Goal: Task Accomplishment & Management: Use online tool/utility

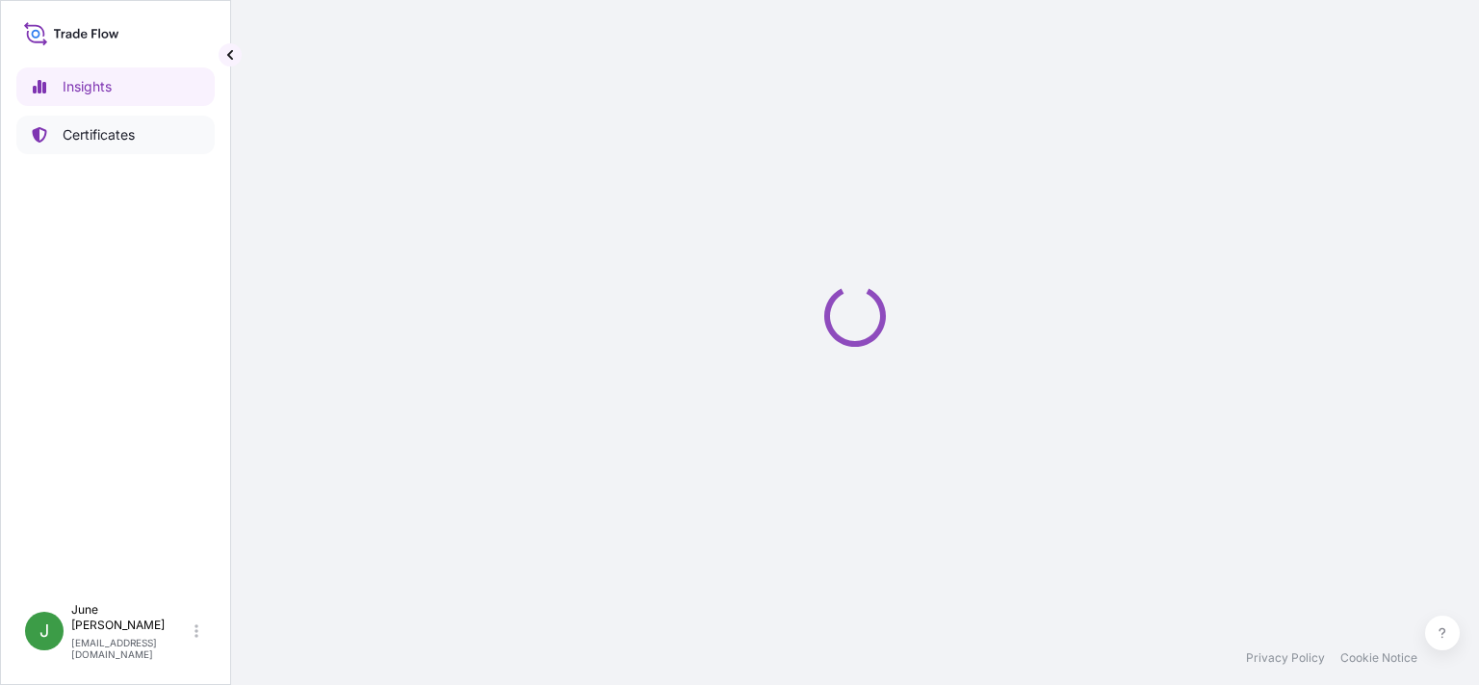
click at [104, 133] on p "Certificates" at bounding box center [99, 134] width 72 height 19
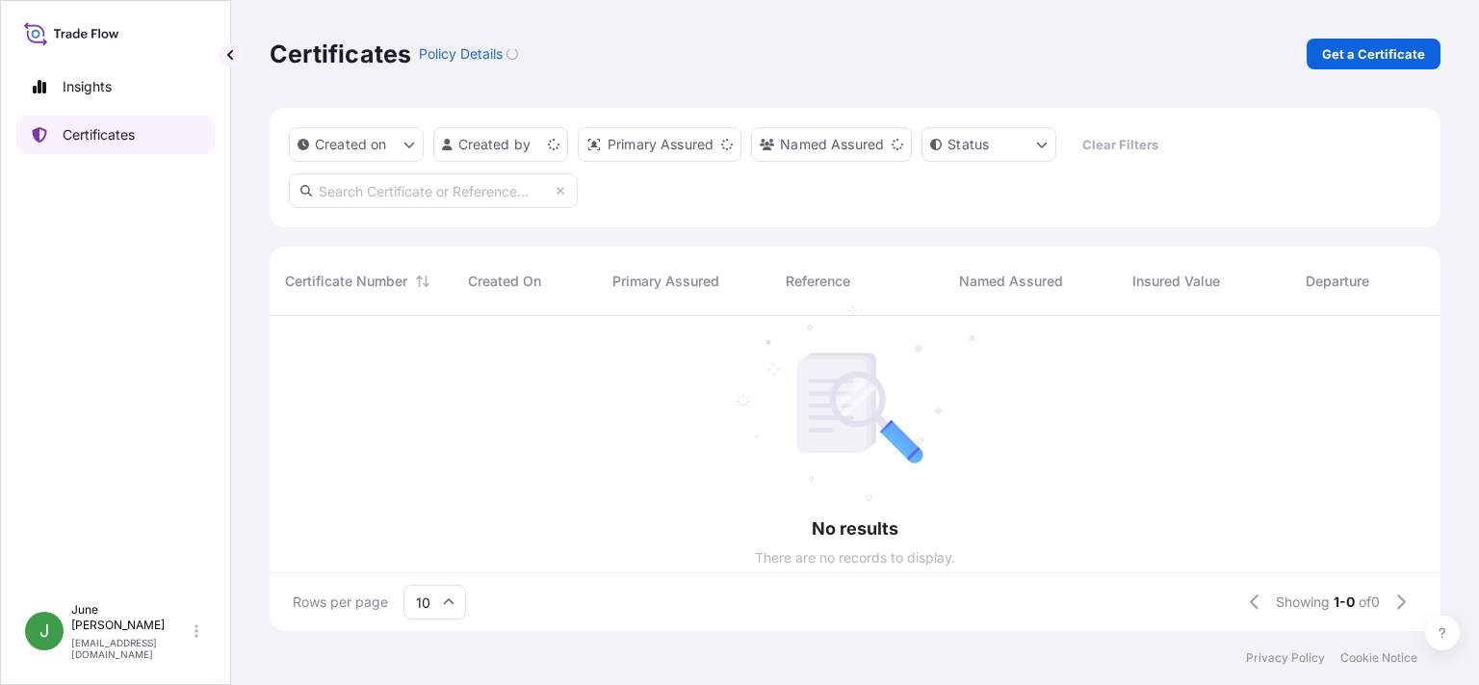
scroll to position [310, 1154]
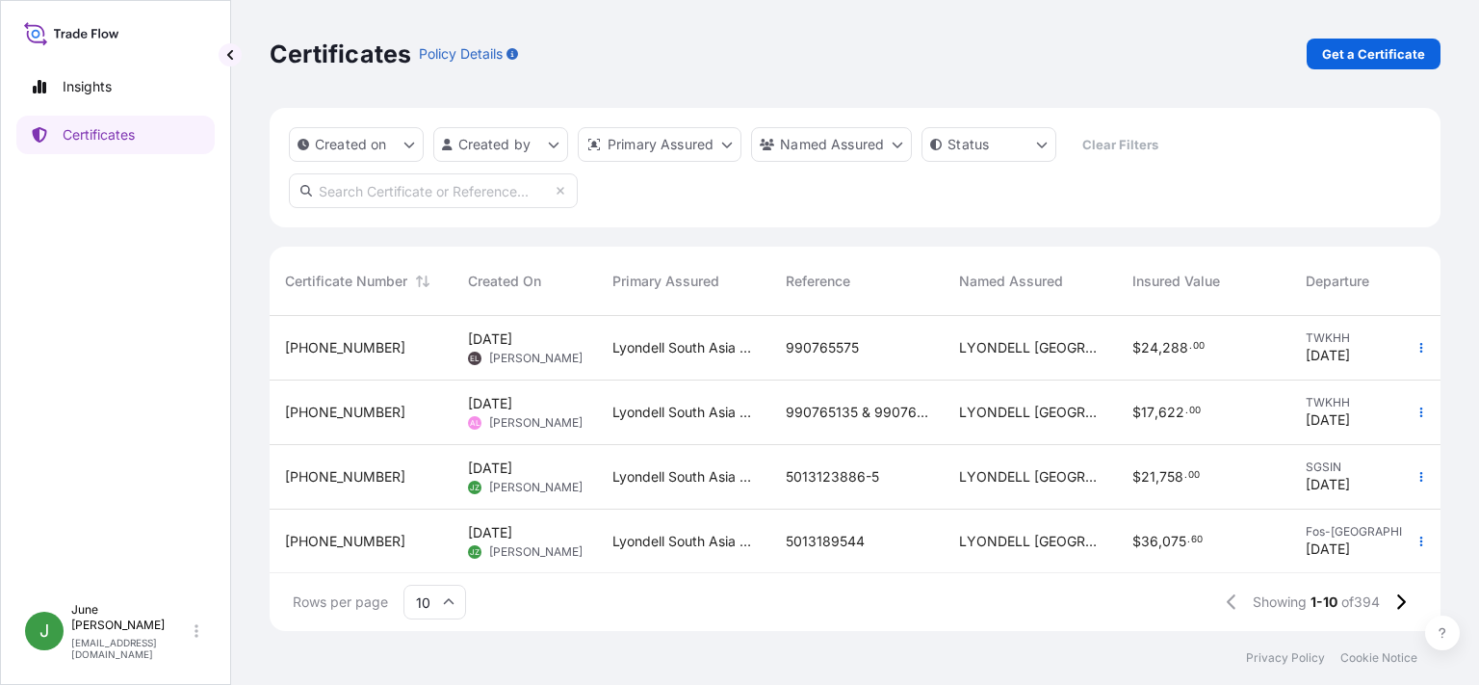
click at [340, 199] on input "text" at bounding box center [433, 190] width 289 height 35
paste input "5013120794"
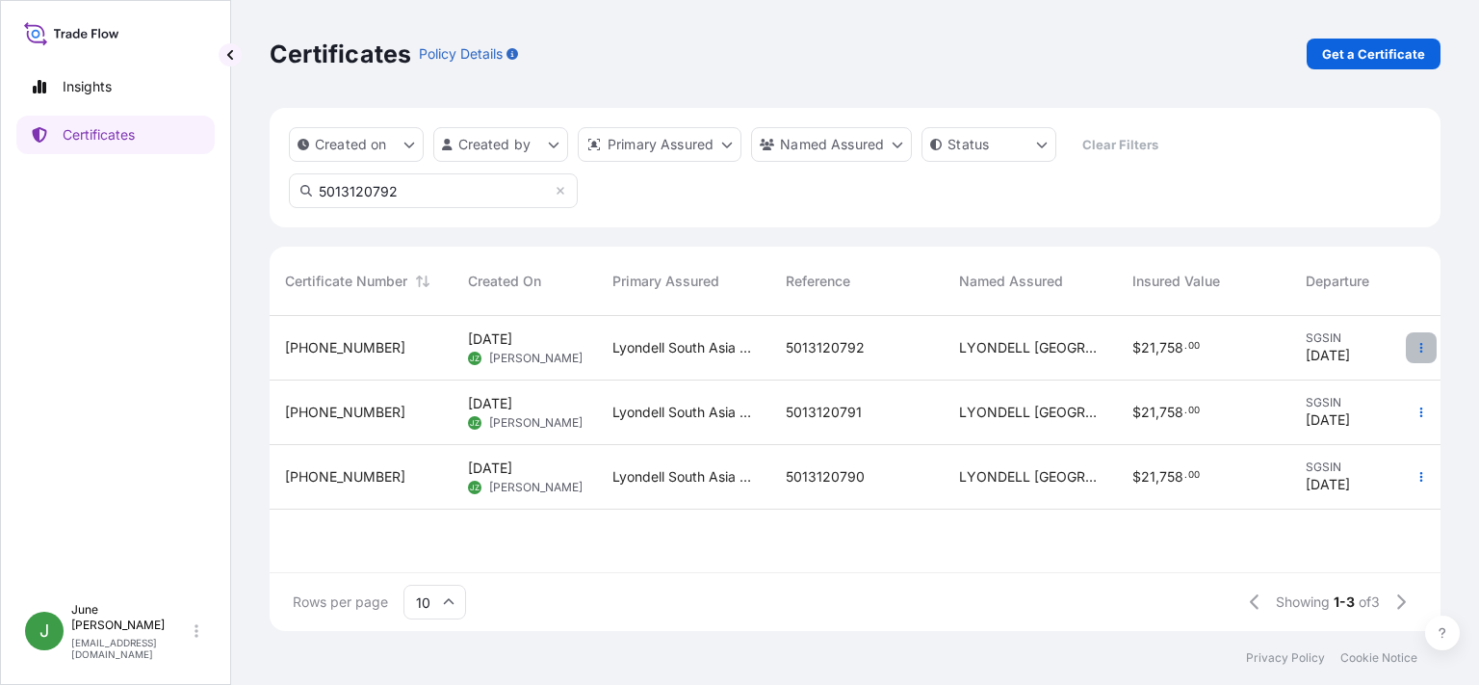
type input "5013120792"
click at [1422, 345] on icon "button" at bounding box center [1421, 348] width 3 height 10
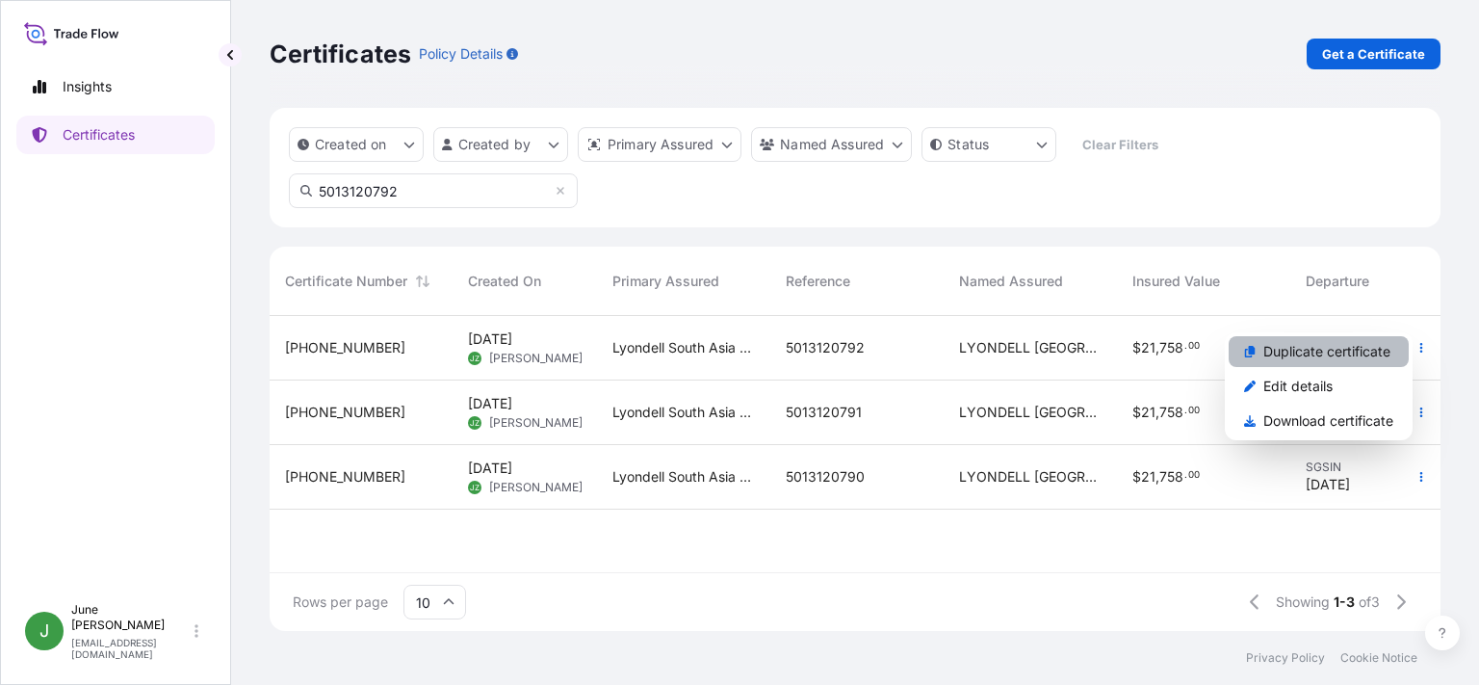
click at [1265, 352] on p "Duplicate certificate" at bounding box center [1326, 351] width 127 height 19
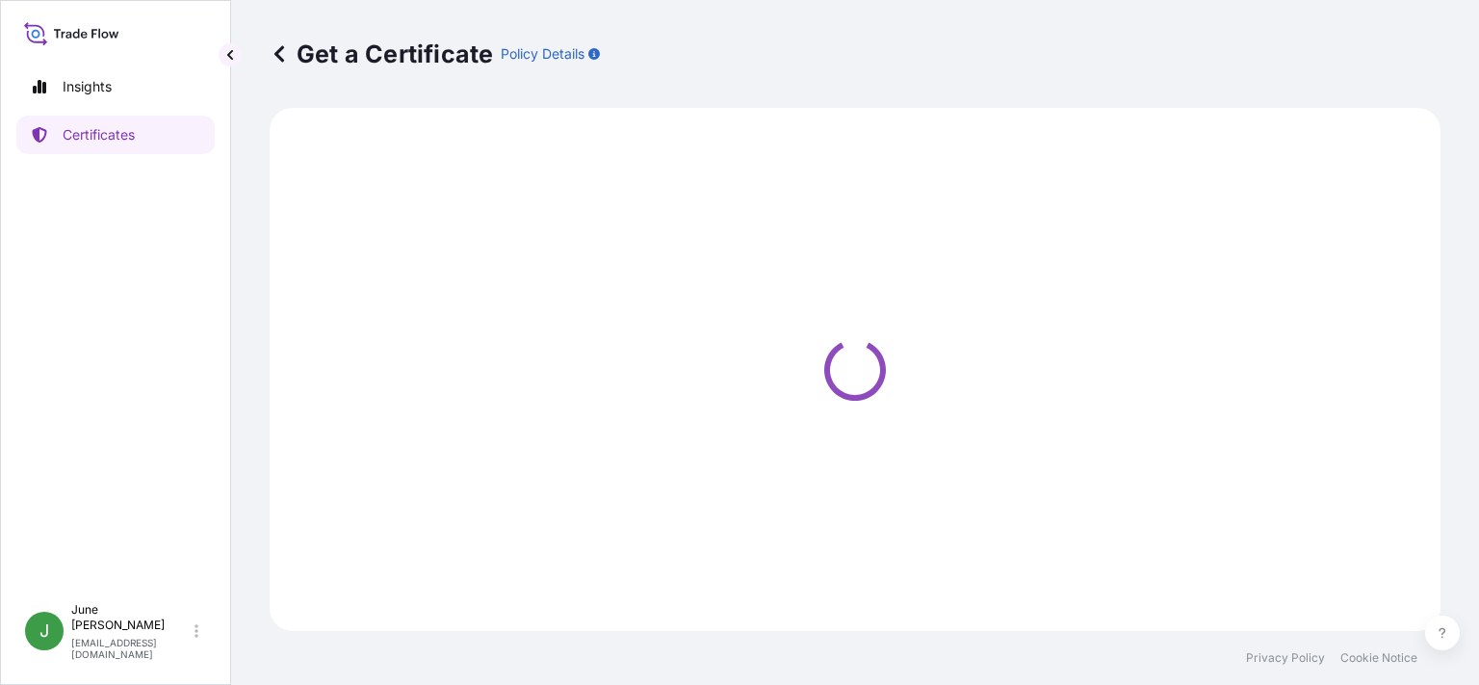
select select "Sea"
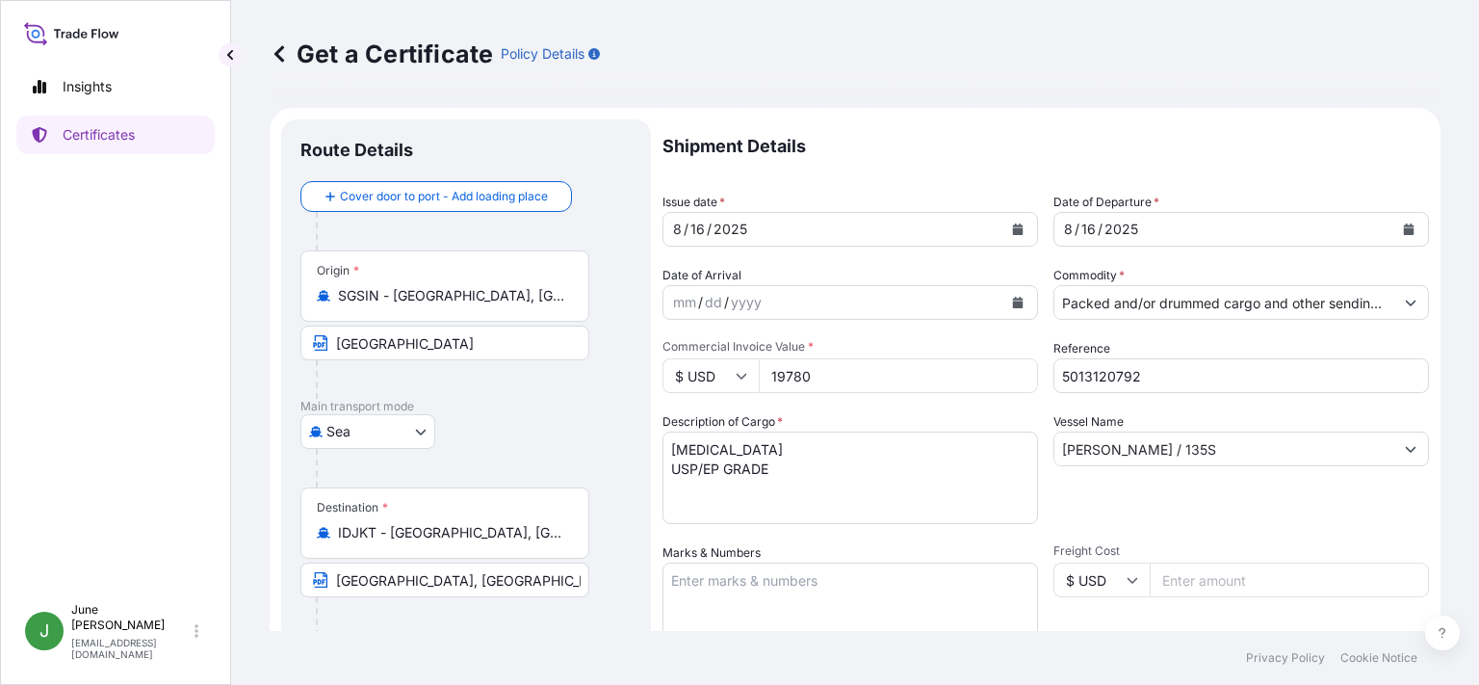
type input "[STREET_ADDRESS]"
click at [1014, 228] on icon "Calendar" at bounding box center [1018, 229] width 11 height 12
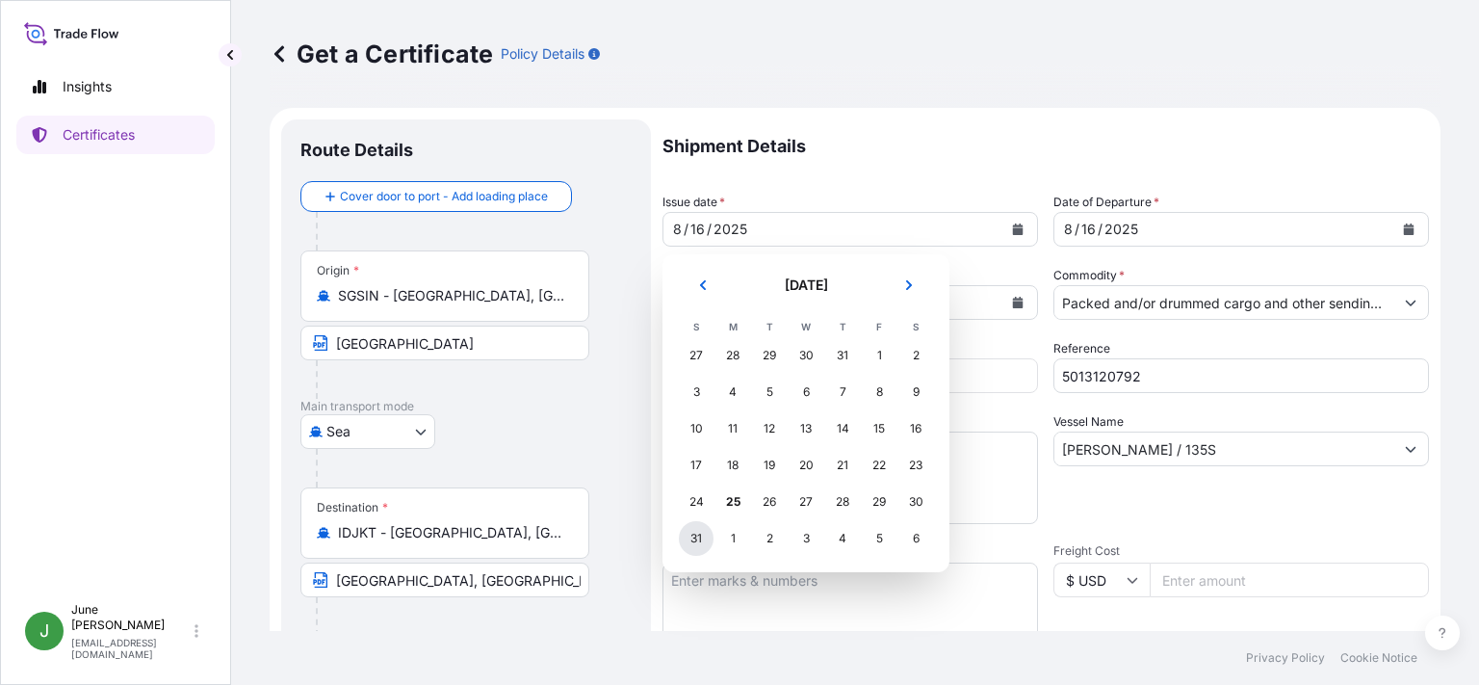
click at [692, 537] on div "31" at bounding box center [696, 538] width 35 height 35
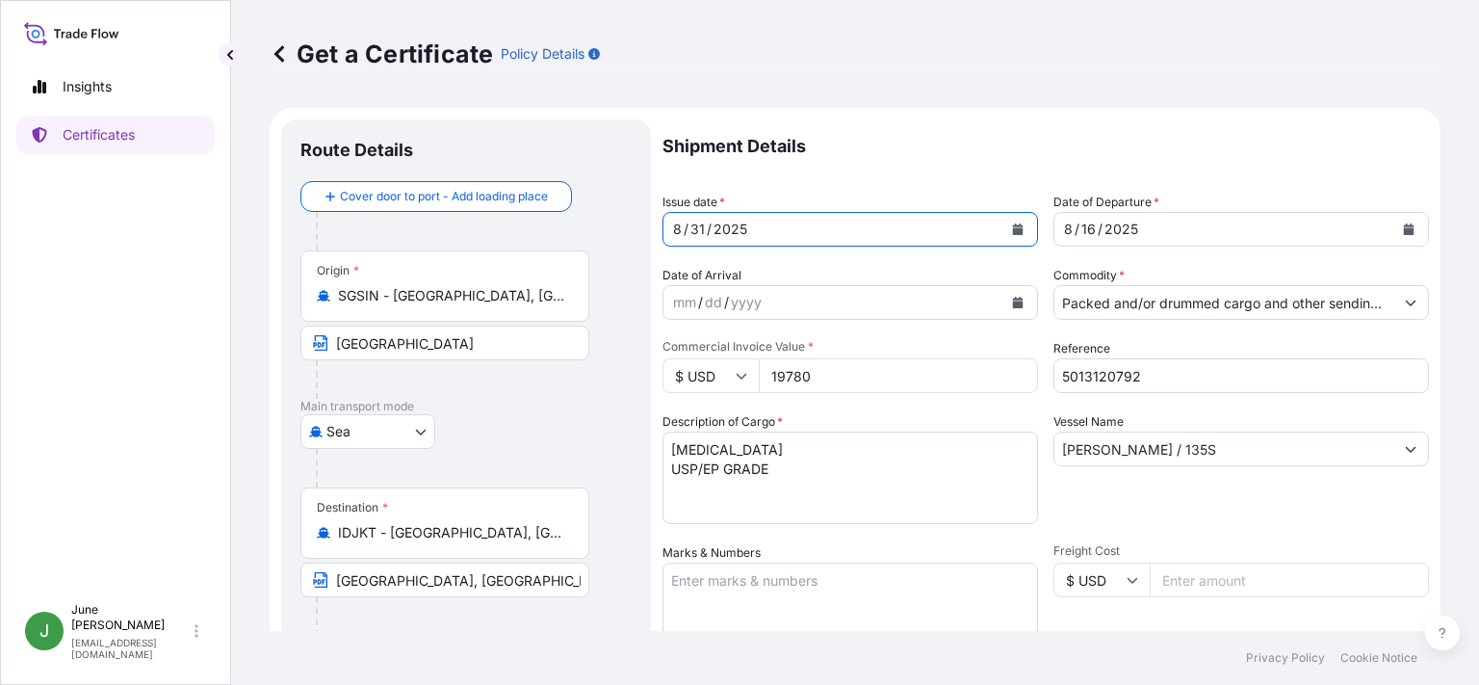
click at [1404, 225] on icon "Calendar" at bounding box center [1409, 229] width 11 height 12
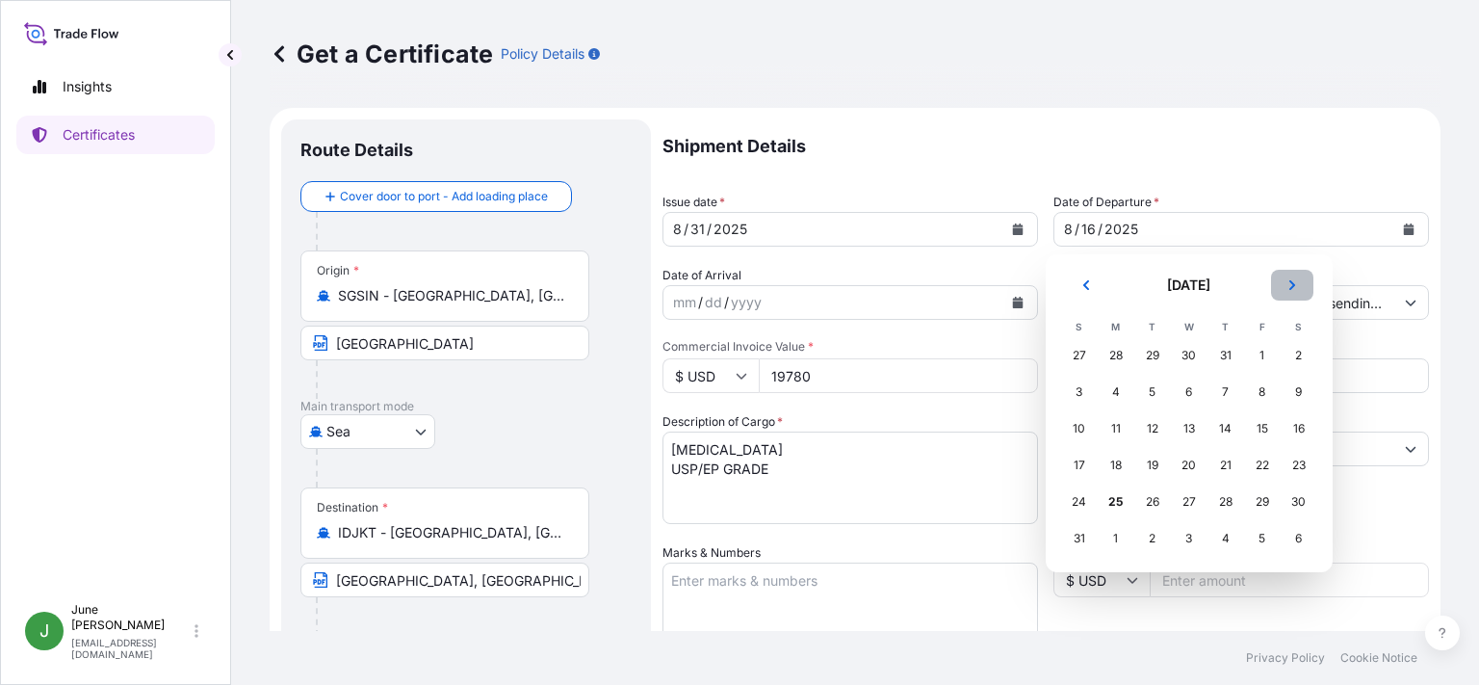
click at [1290, 283] on icon "Next" at bounding box center [1291, 285] width 6 height 10
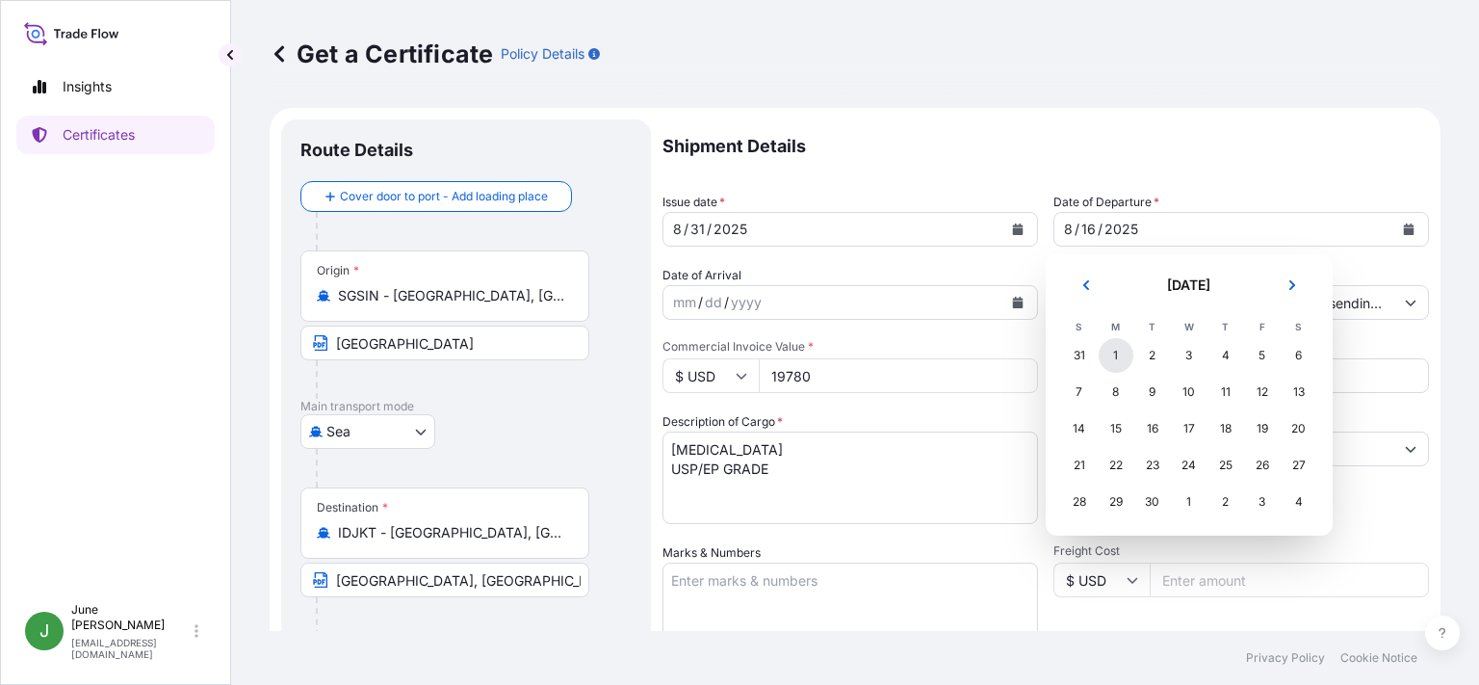
click at [1116, 356] on div "1" at bounding box center [1116, 355] width 35 height 35
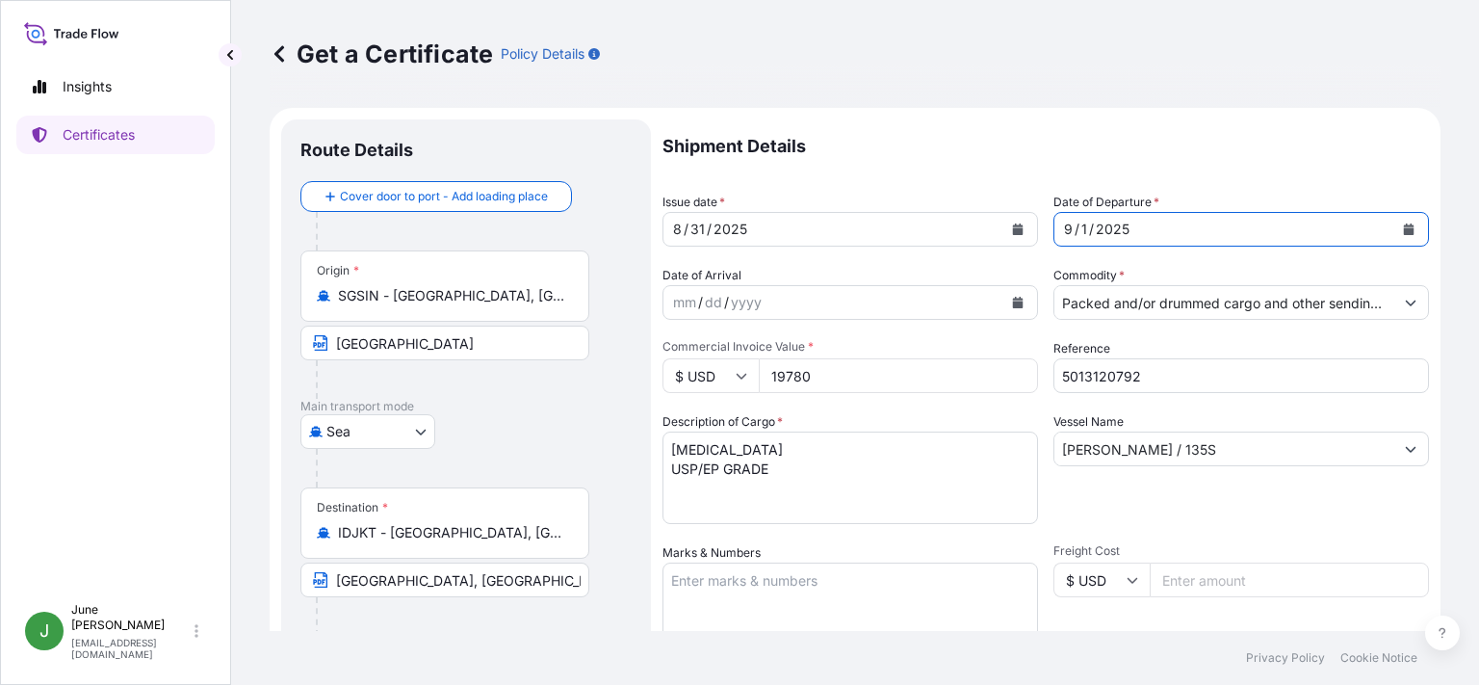
click at [1138, 373] on input "5013120792" at bounding box center [1241, 375] width 376 height 35
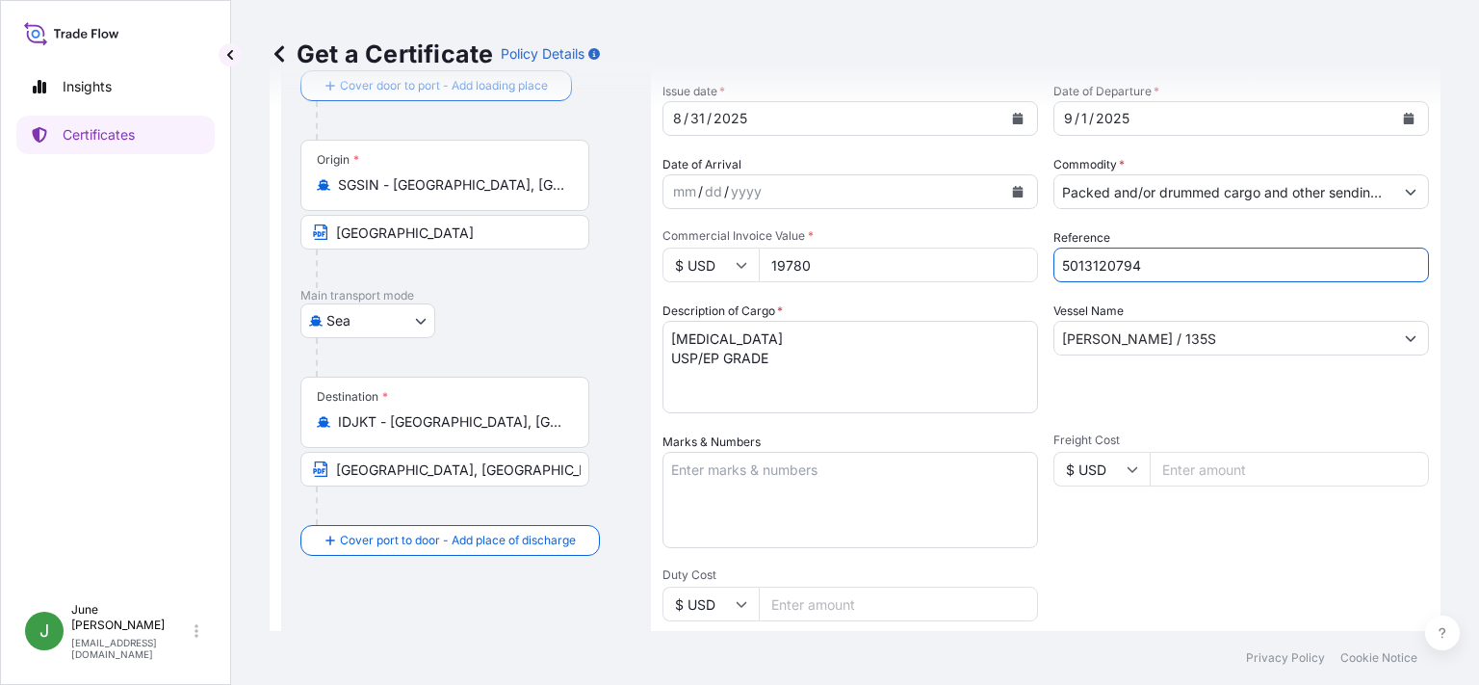
type input "5013120794"
drag, startPoint x: 1187, startPoint y: 337, endPoint x: 1047, endPoint y: 337, distance: 140.6
click at [1054, 337] on input "[PERSON_NAME] / 135S" at bounding box center [1223, 338] width 339 height 35
type input "[STREET_ADDRESS]"
paste input "GREEN EARTH / 017"
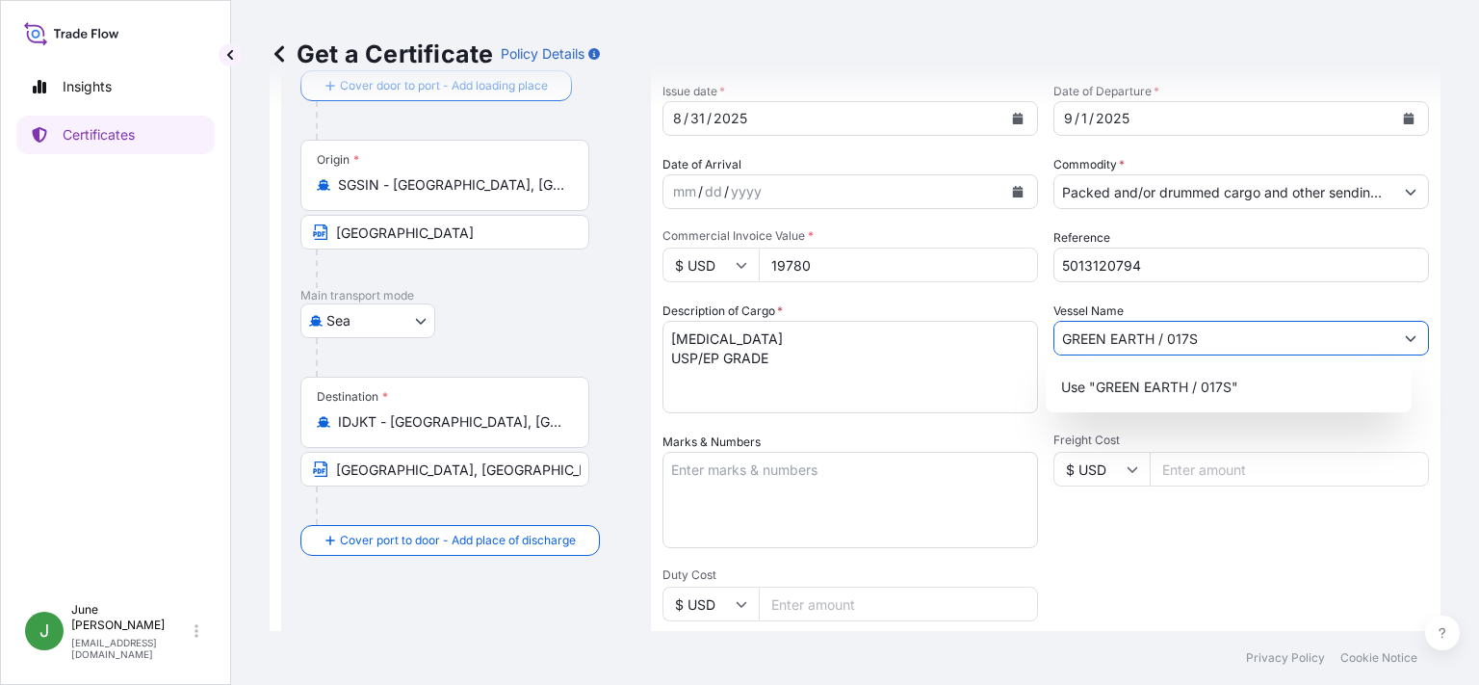
type input "GREEN EARTH / 017S"
click at [1016, 425] on div "Shipment Details Issue date * [DATE] Date of Departure * [DATE] Date of Arrival…" at bounding box center [1045, 541] width 766 height 1064
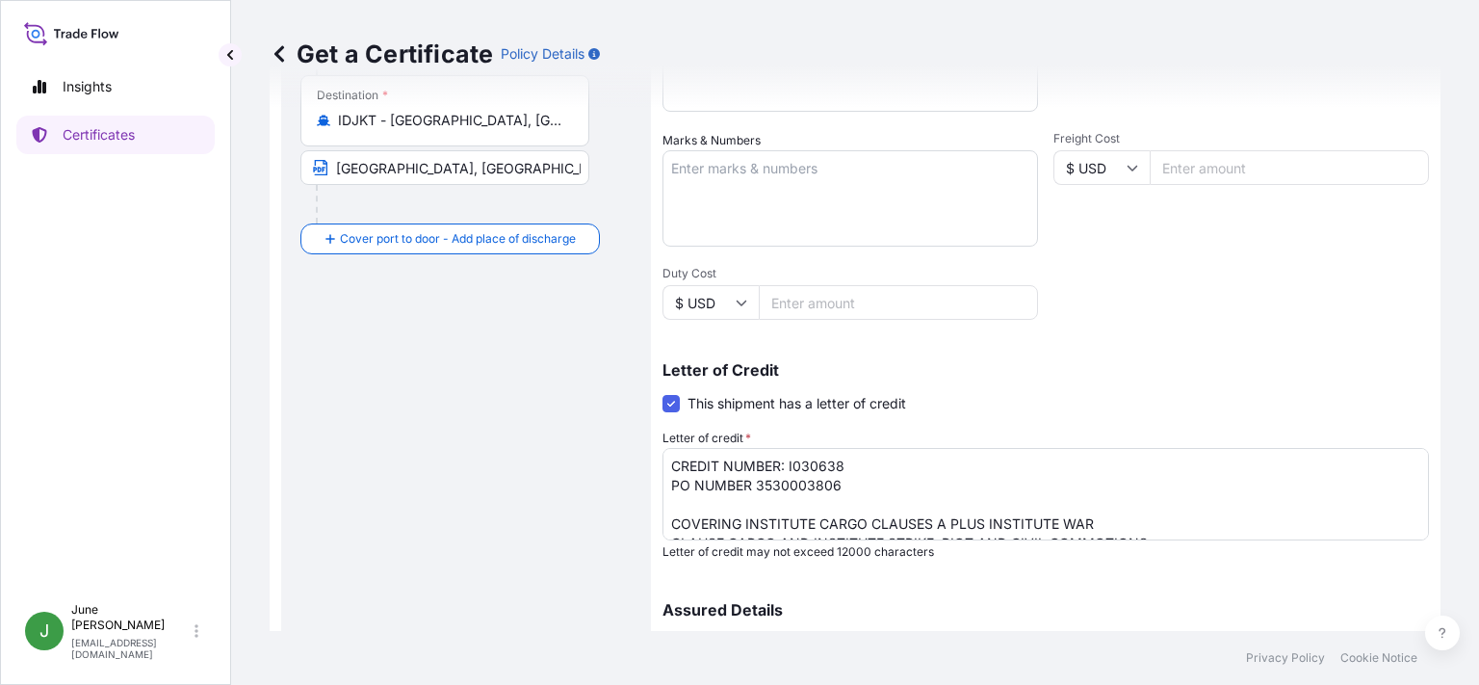
scroll to position [444, 0]
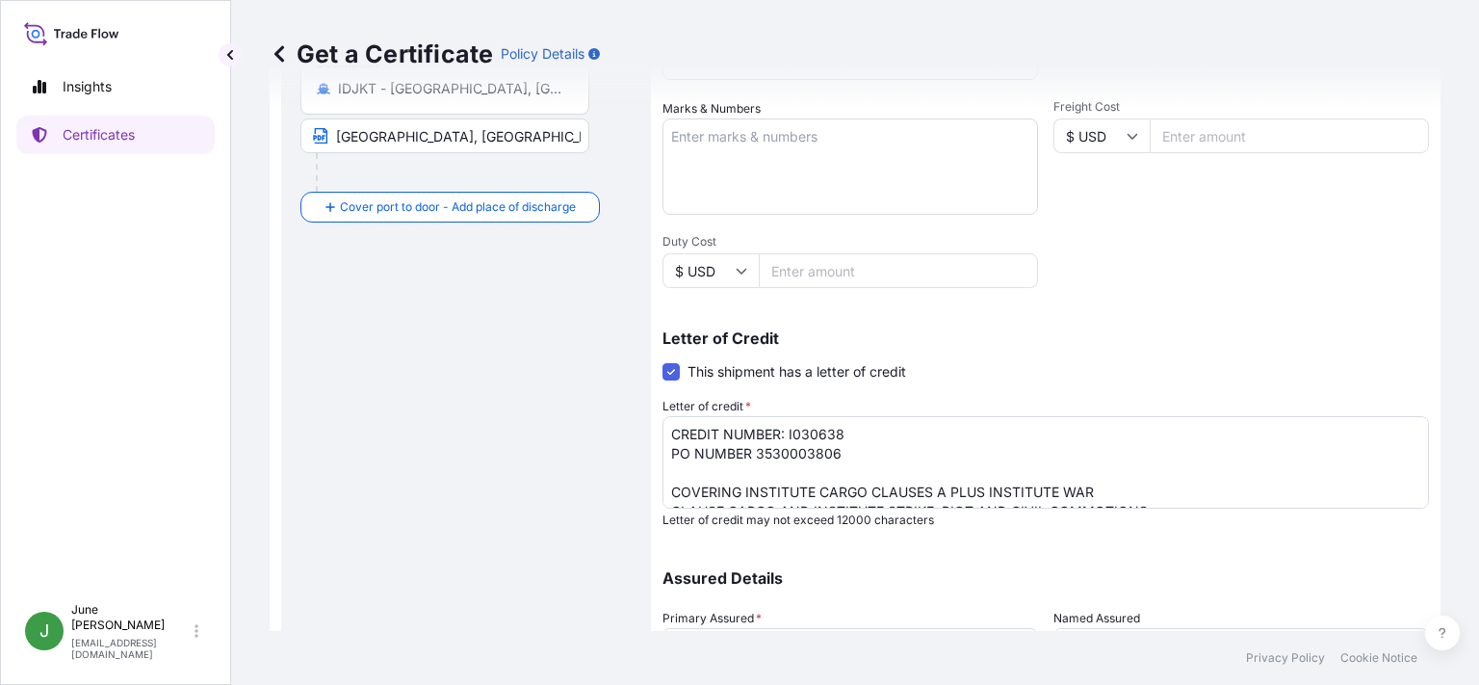
click at [838, 454] on textarea "CREDIT NUMBER: I030638 PO NUMBER 3530003806 COVERING INSTITUTE CARGO CLAUSES A …" at bounding box center [1045, 462] width 766 height 92
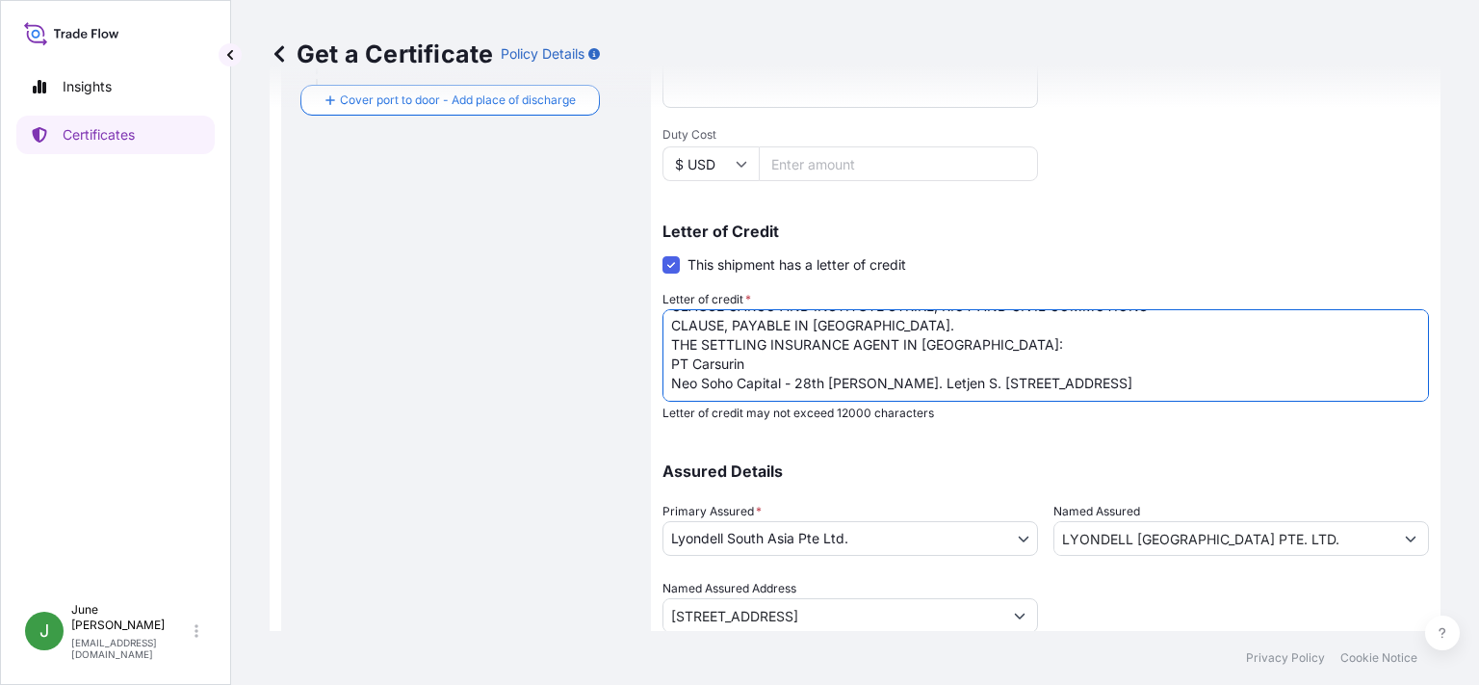
scroll to position [607, 0]
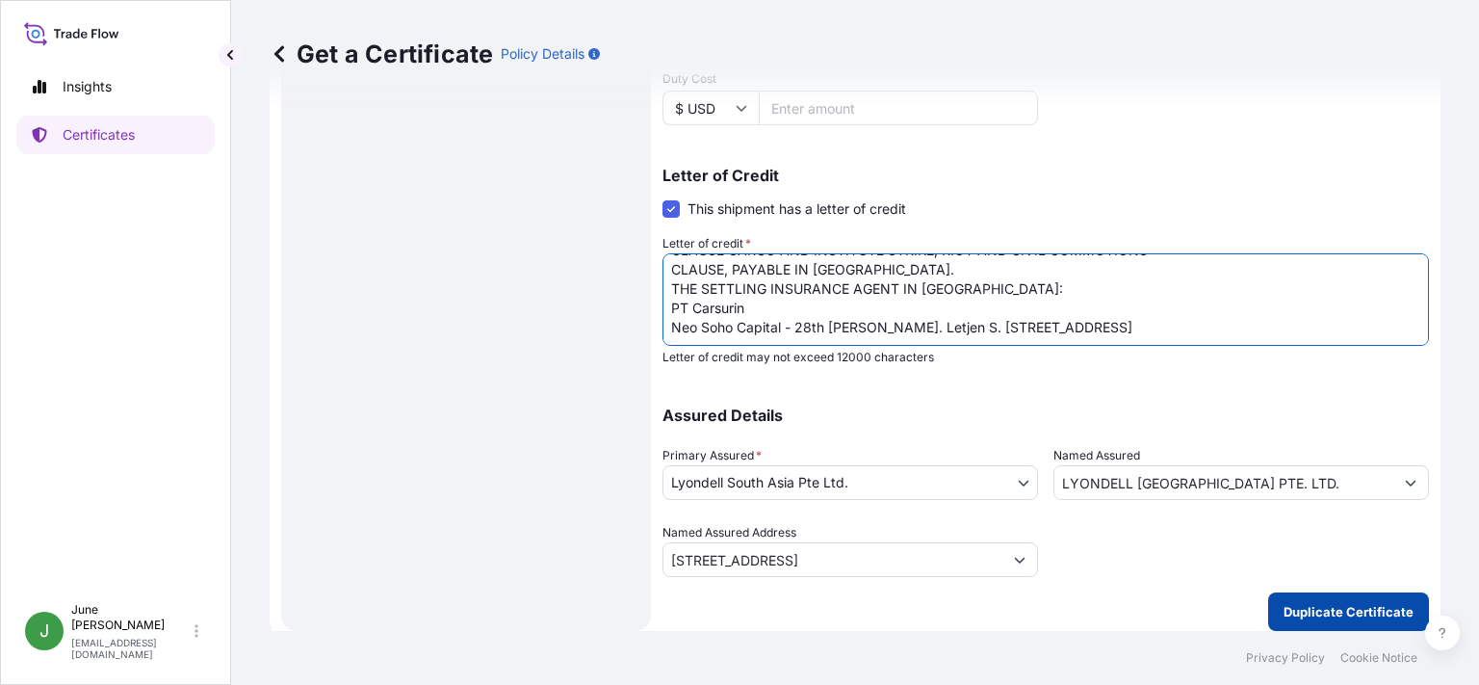
type textarea "CREDIT NUMBER: I030638 PO NUMBER 3530003807 COVERING INSTITUTE CARGO CLAUSES A …"
click at [1317, 612] on p "Duplicate Certificate" at bounding box center [1348, 611] width 130 height 19
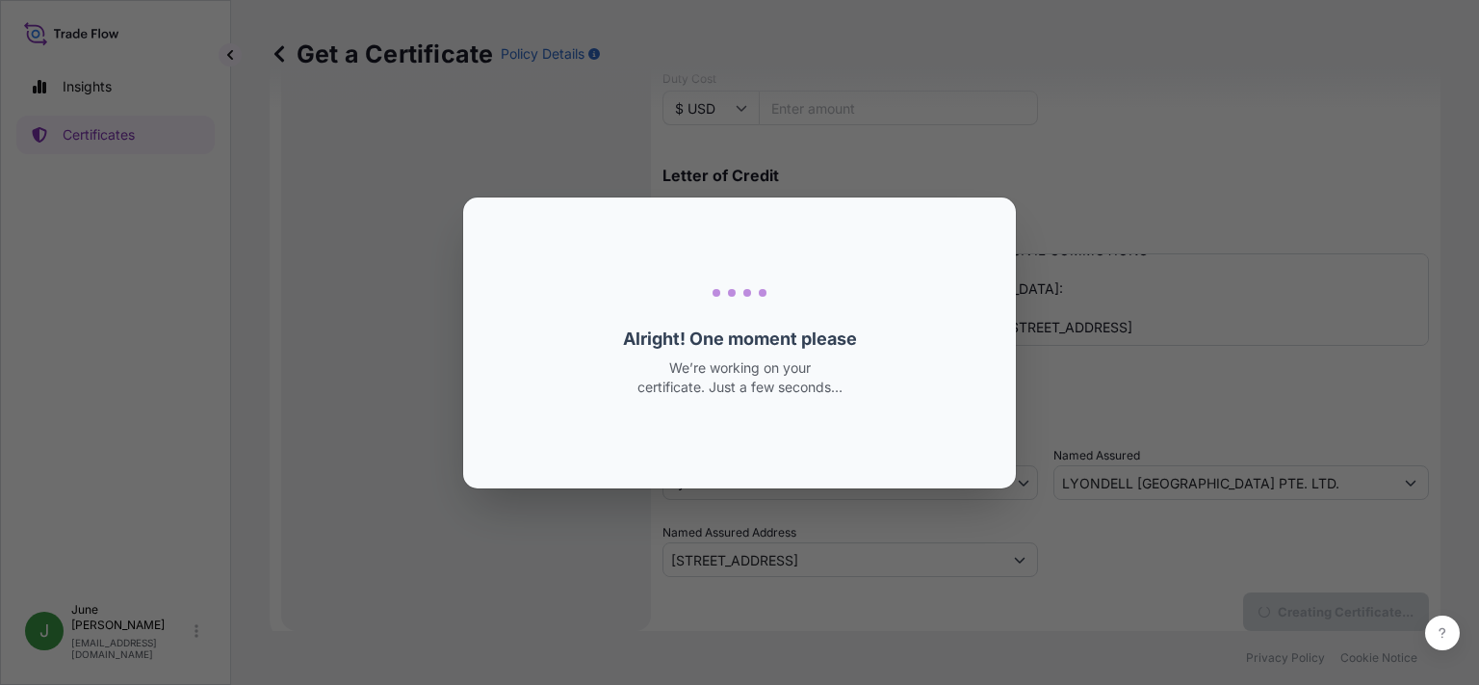
type input "[STREET_ADDRESS]"
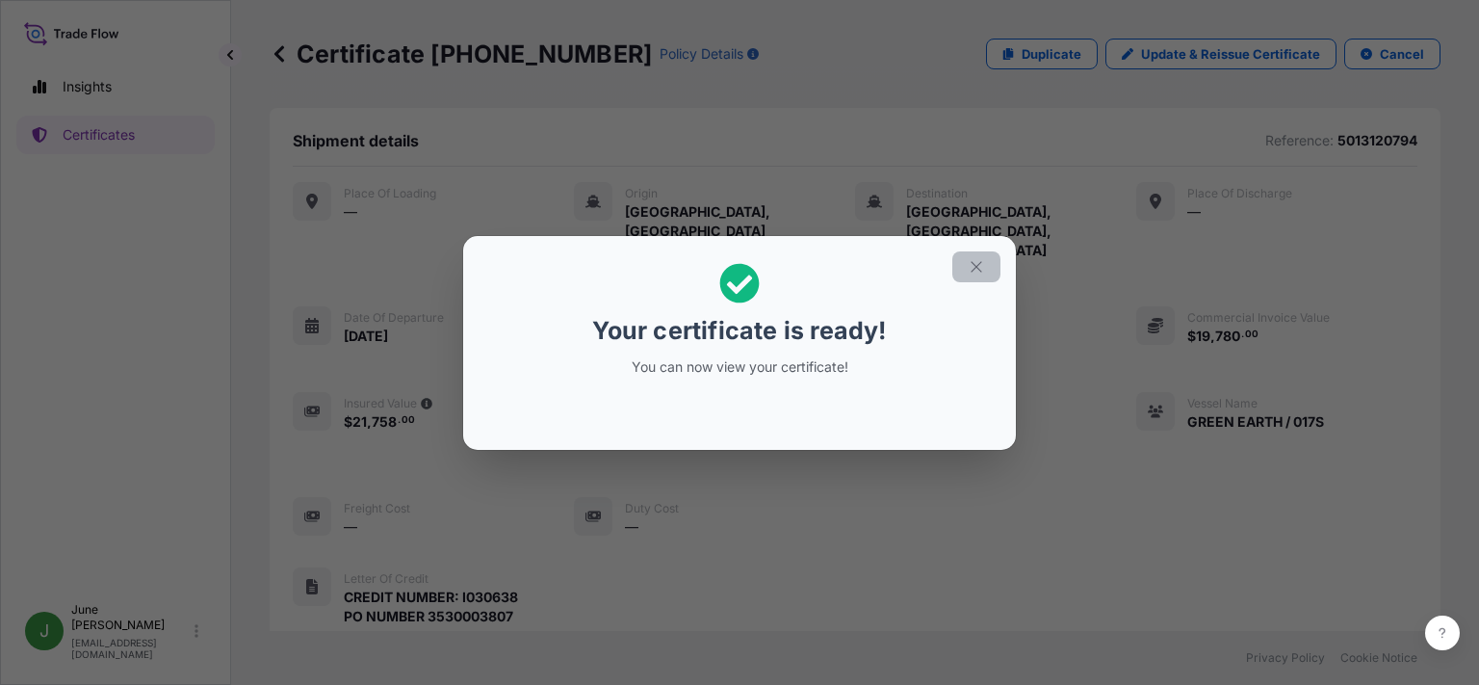
click at [978, 265] on icon "button" at bounding box center [976, 266] width 11 height 11
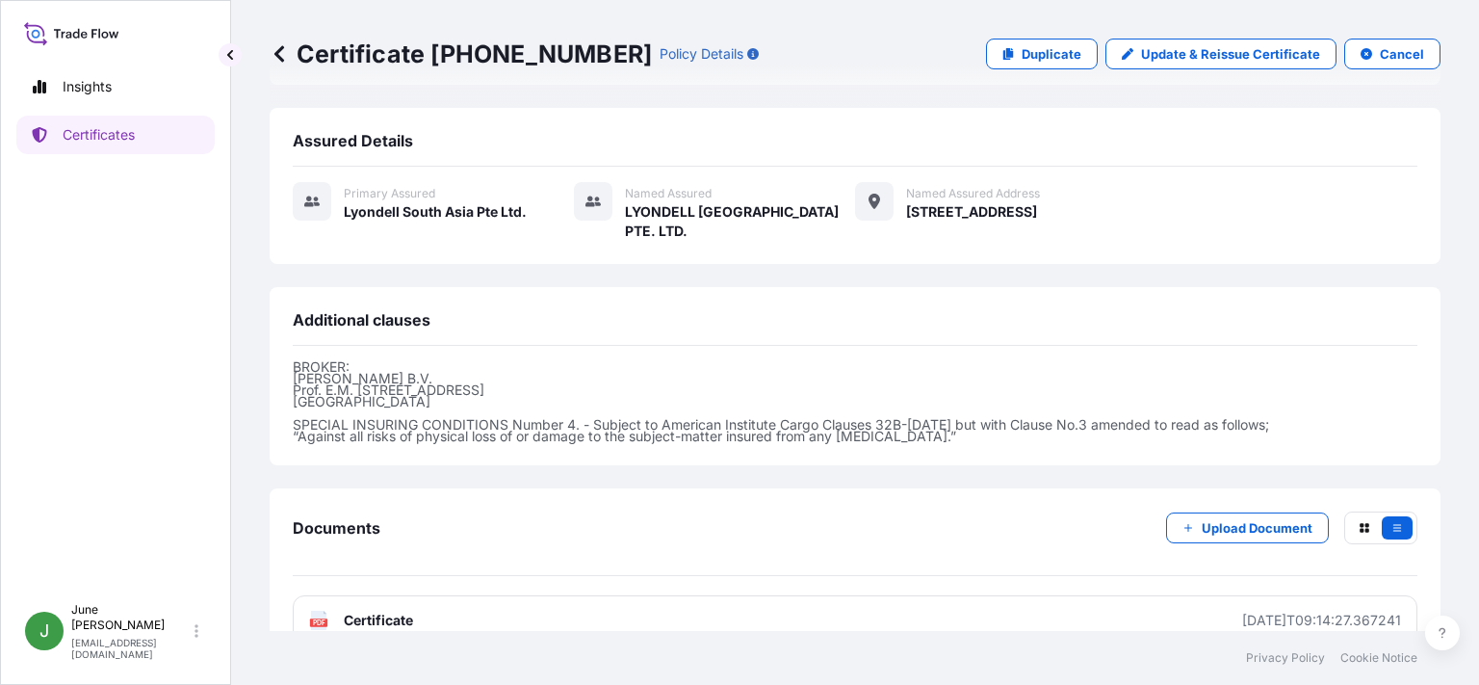
scroll to position [732, 0]
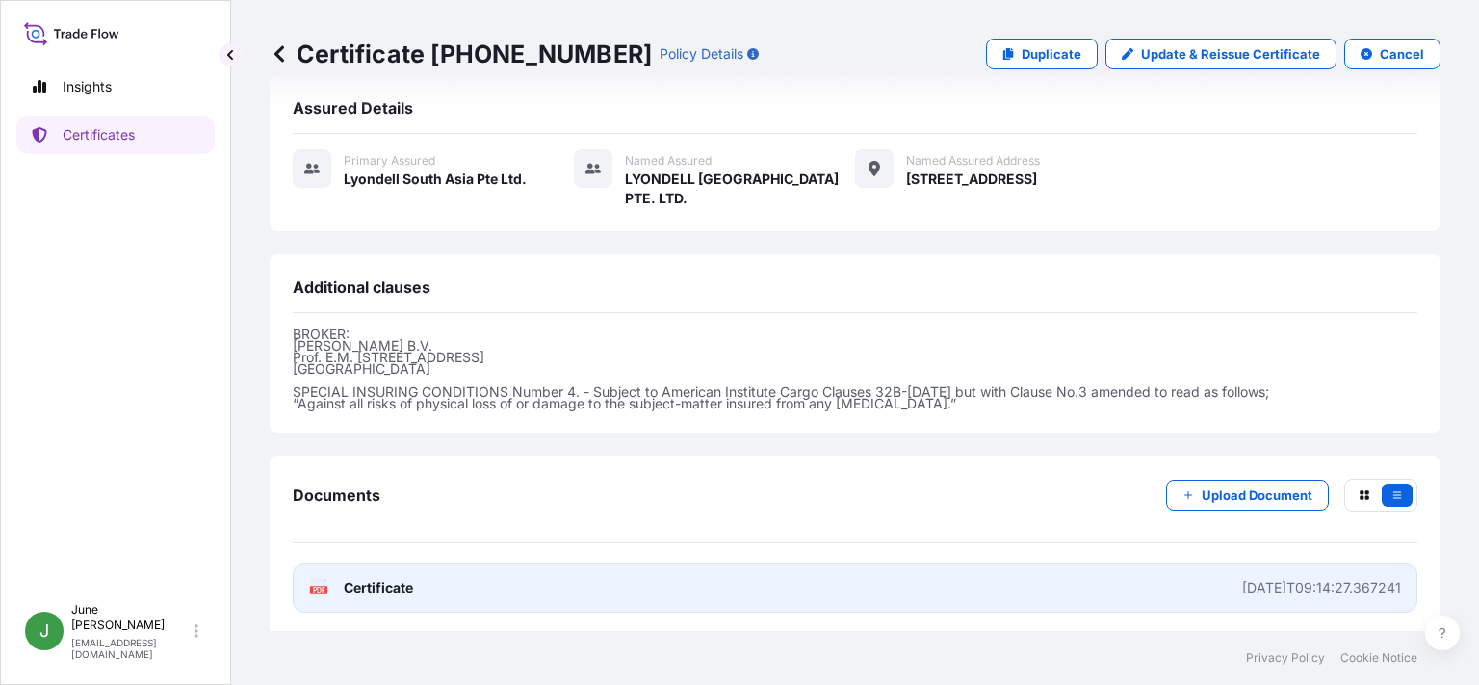
click at [379, 583] on span "Certificate" at bounding box center [378, 587] width 69 height 19
